Goal: Information Seeking & Learning: Learn about a topic

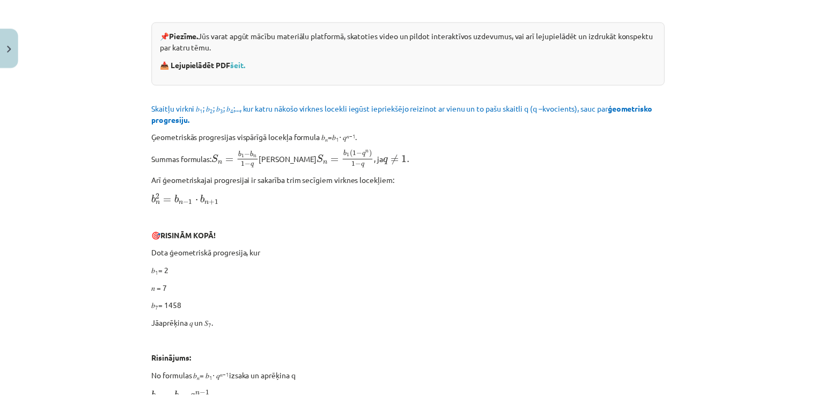
scroll to position [80, 0]
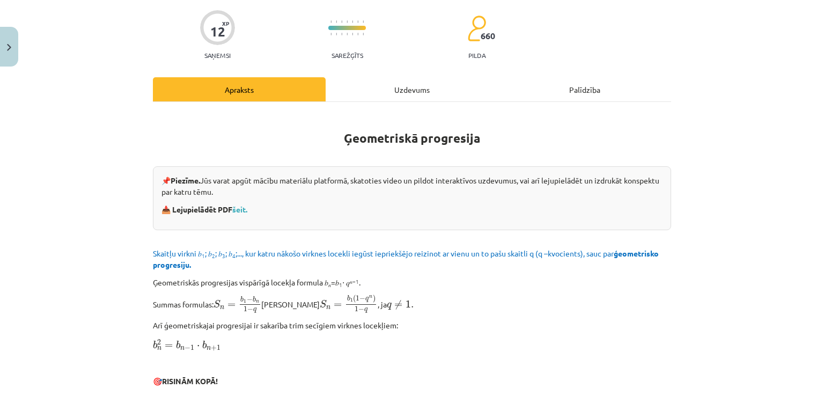
click at [14, 45] on button "Close" at bounding box center [9, 47] width 18 height 40
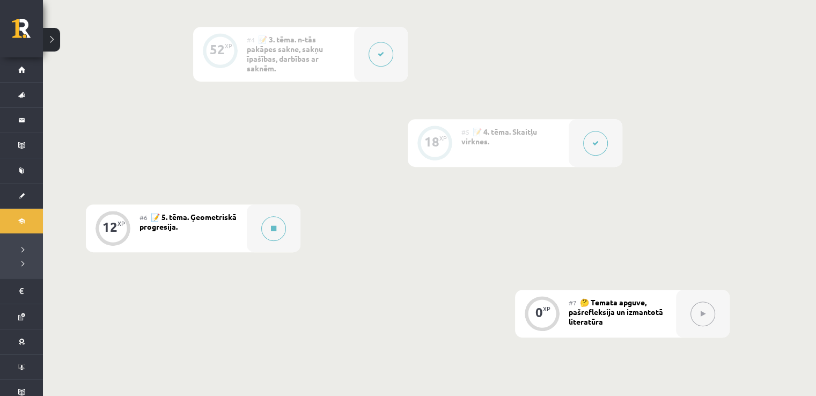
click at [697, 179] on div "0 XP #1 💡 Pirms sāc mācīties! Ievada daļa. 12 XP #2 📝 1. tēma. Skaitļa jēdziena…" at bounding box center [408, 50] width 644 height 573
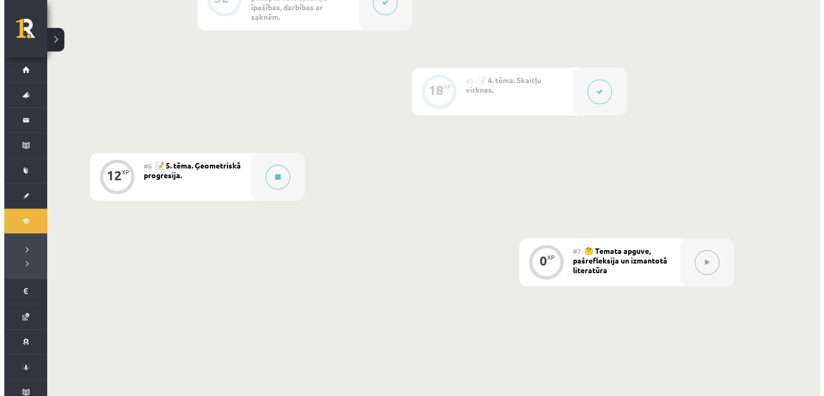
scroll to position [697, 0]
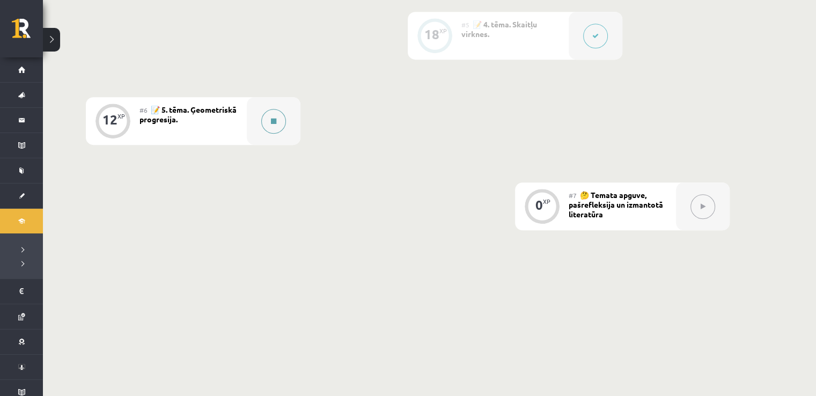
click at [249, 130] on div at bounding box center [274, 121] width 54 height 48
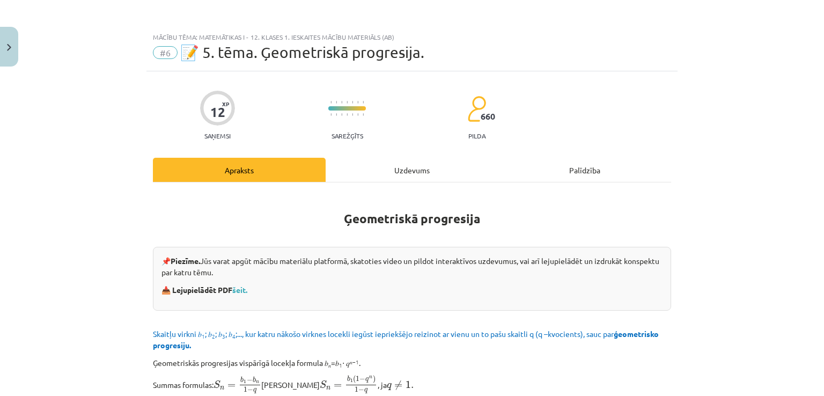
click at [439, 169] on div "Uzdevums" at bounding box center [412, 170] width 173 height 24
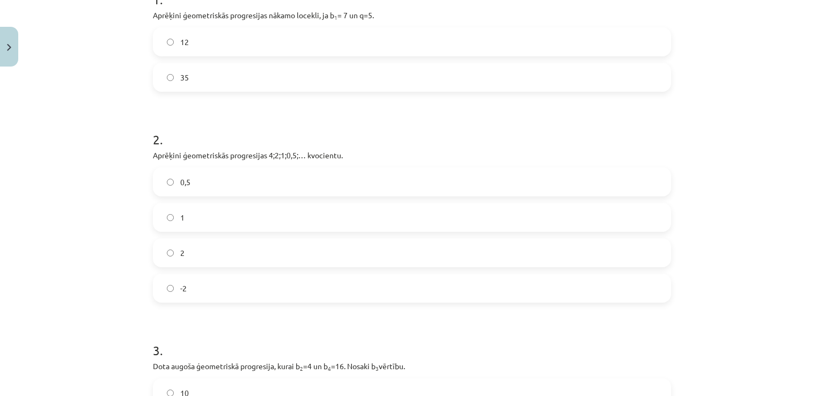
scroll to position [241, 0]
click at [225, 256] on label "2" at bounding box center [412, 251] width 516 height 27
click at [225, 194] on div "0,5" at bounding box center [412, 180] width 518 height 29
drag, startPoint x: 207, startPoint y: 174, endPoint x: 183, endPoint y: 179, distance: 23.6
click at [206, 174] on label "0,5" at bounding box center [412, 180] width 516 height 27
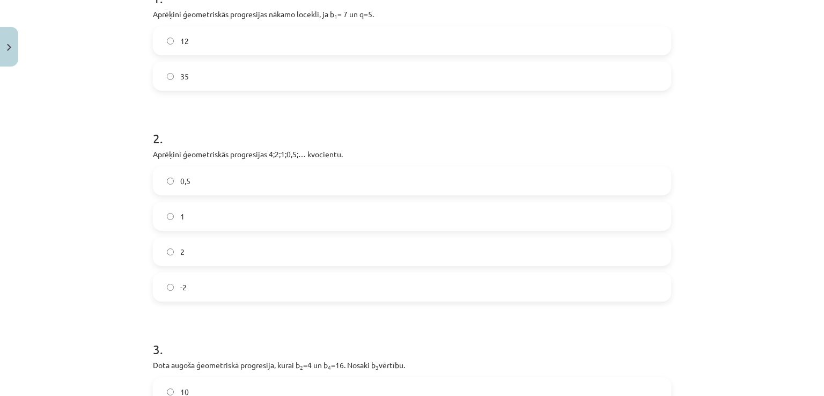
click at [120, 194] on div "Mācību tēma: Matemātikas i - 12. klases 1. ieskaites mācību materiāls (ab) #6 📝…" at bounding box center [412, 198] width 824 height 396
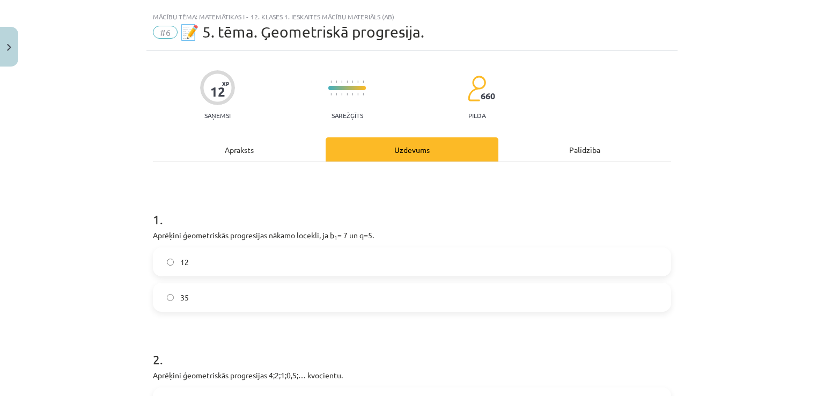
scroll to position [0, 0]
